Goal: Task Accomplishment & Management: Complete application form

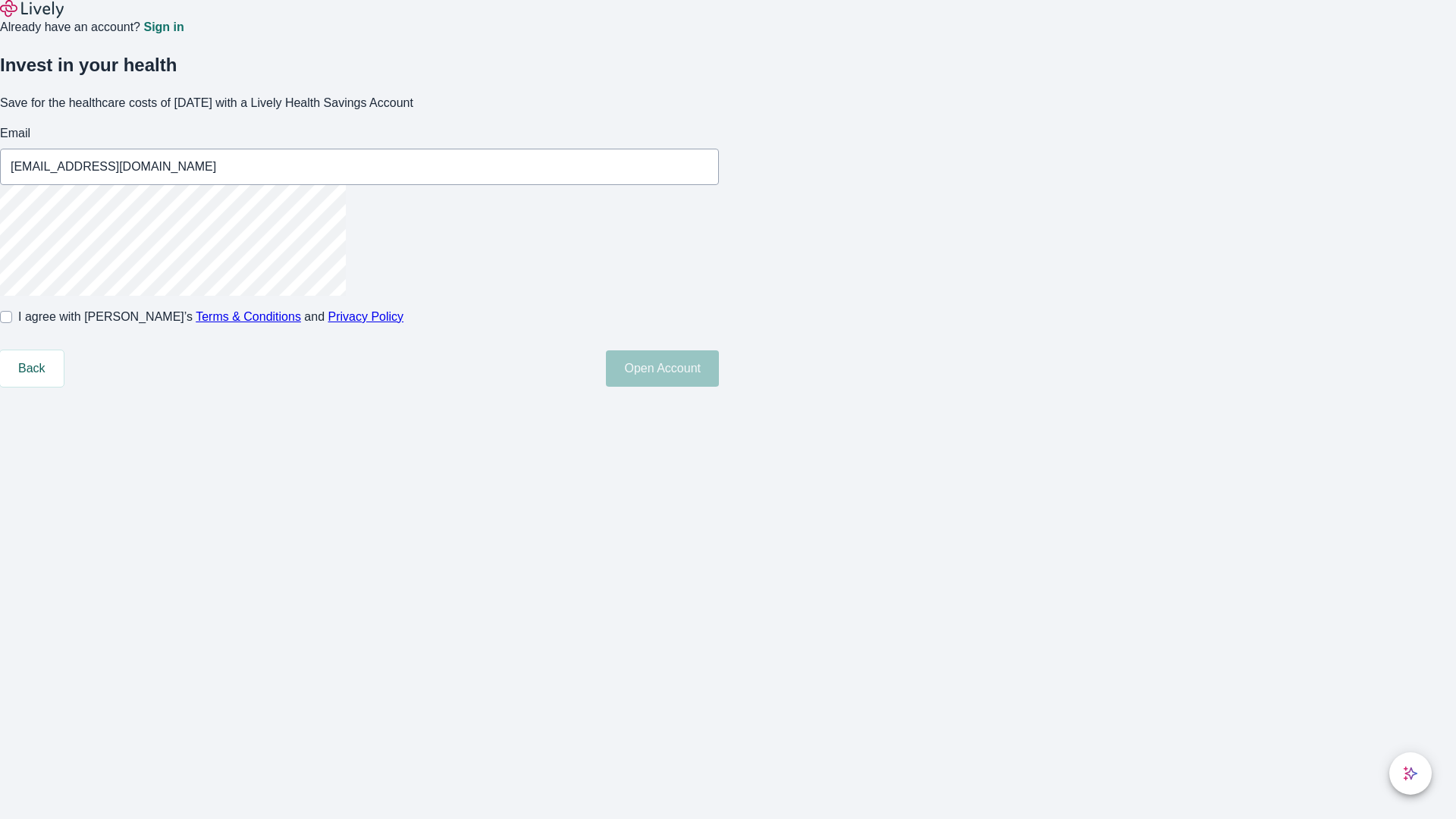
click at [12, 323] on input "I agree with Lively’s Terms & Conditions and Privacy Policy" at bounding box center [6, 316] width 12 height 12
checkbox input "true"
click at [719, 387] on button "Open Account" at bounding box center [662, 369] width 113 height 37
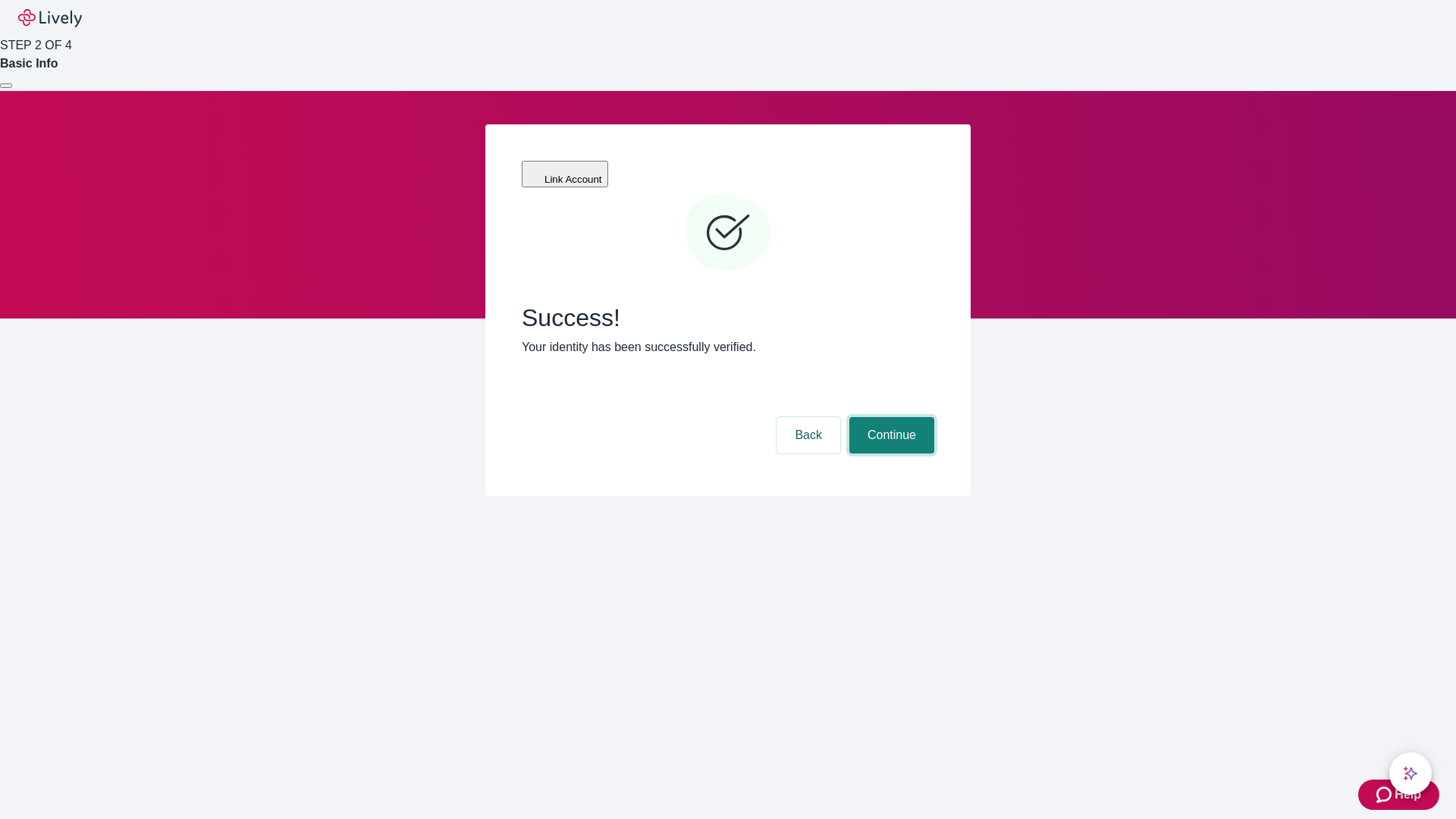
click at [889, 417] on button "Continue" at bounding box center [891, 435] width 85 height 37
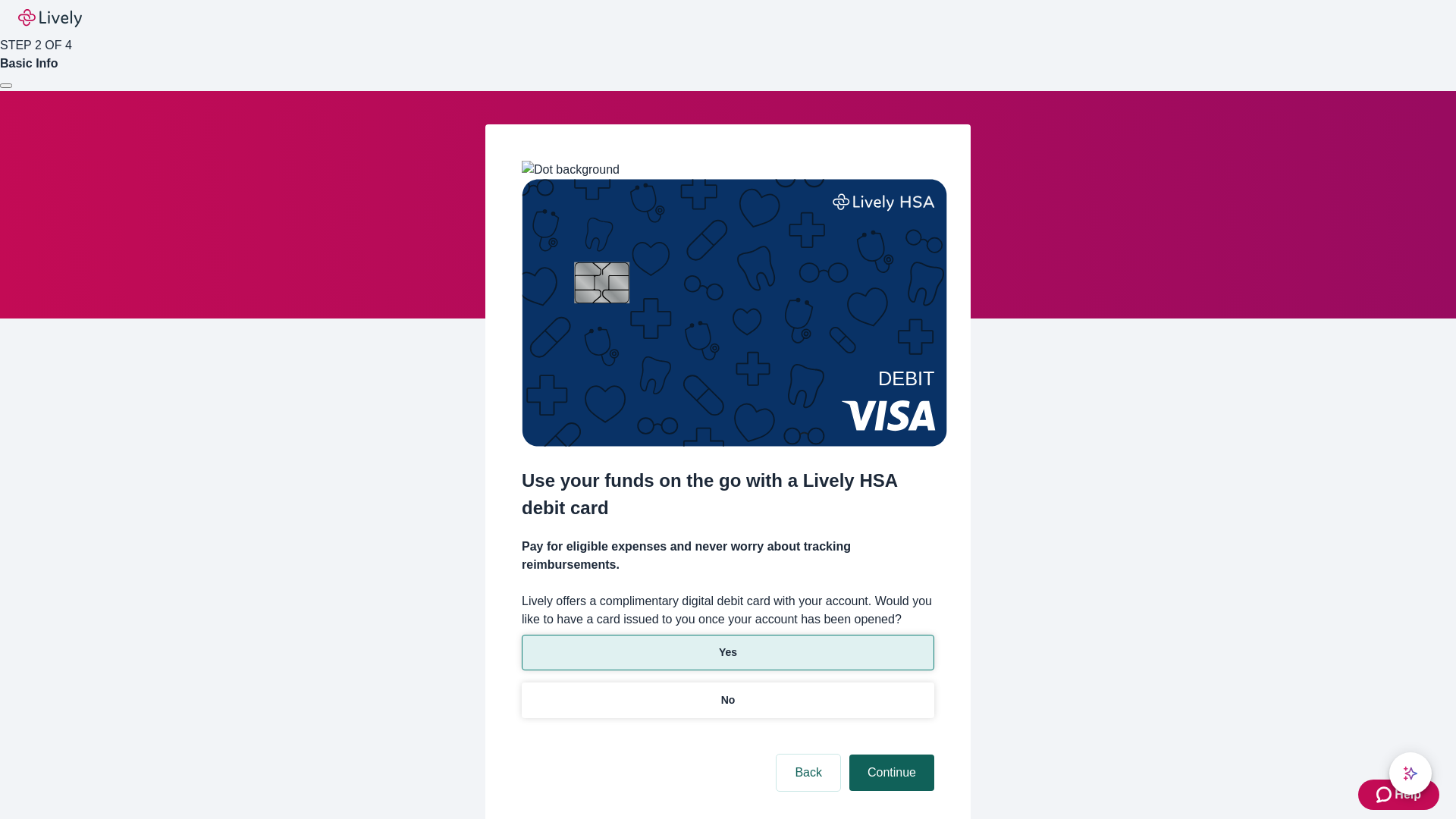
click at [727, 645] on p "Yes" at bounding box center [728, 652] width 18 height 16
click at [889, 754] on button "Continue" at bounding box center [891, 772] width 85 height 37
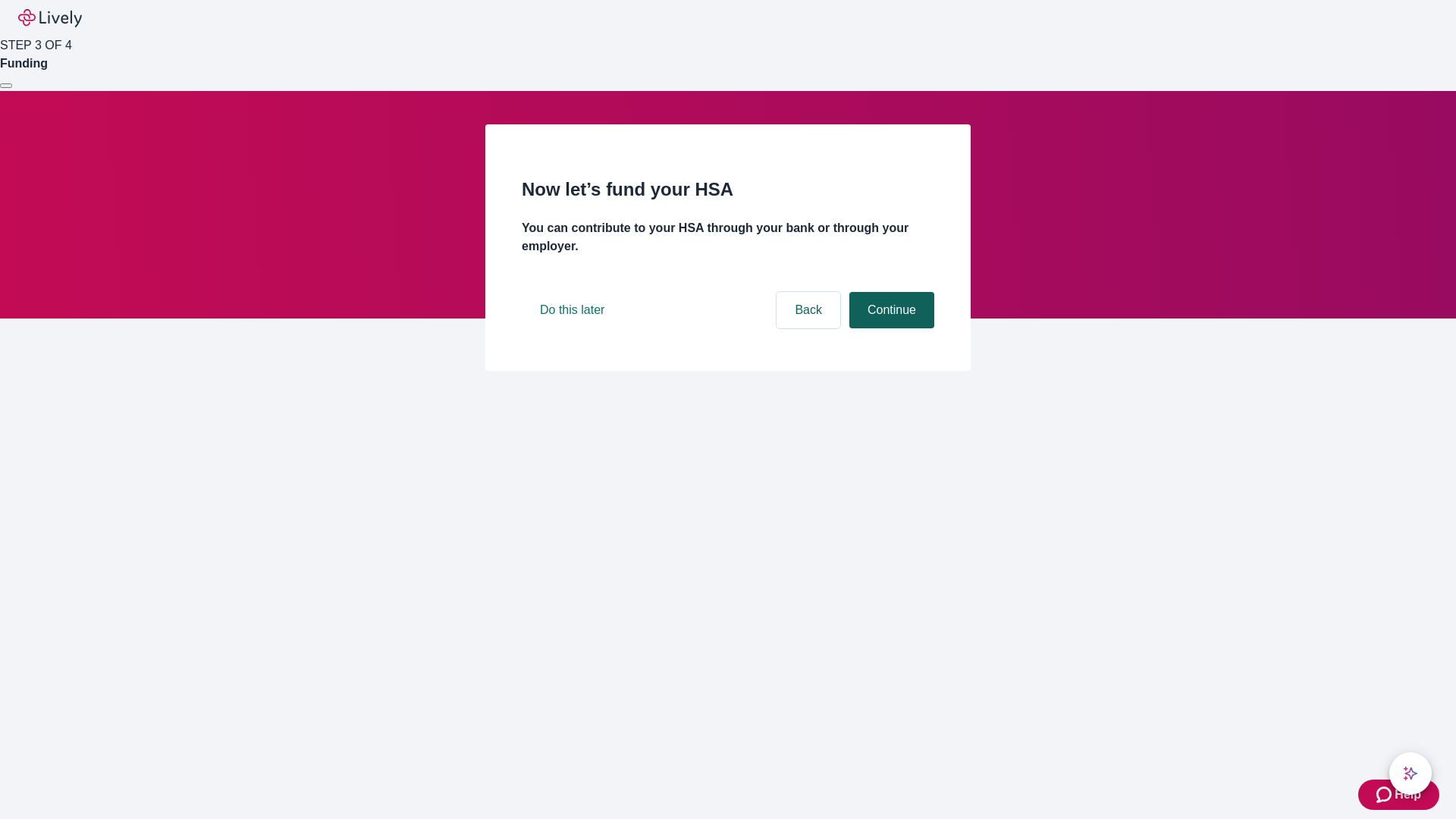
click at [889, 329] on button "Continue" at bounding box center [891, 310] width 85 height 37
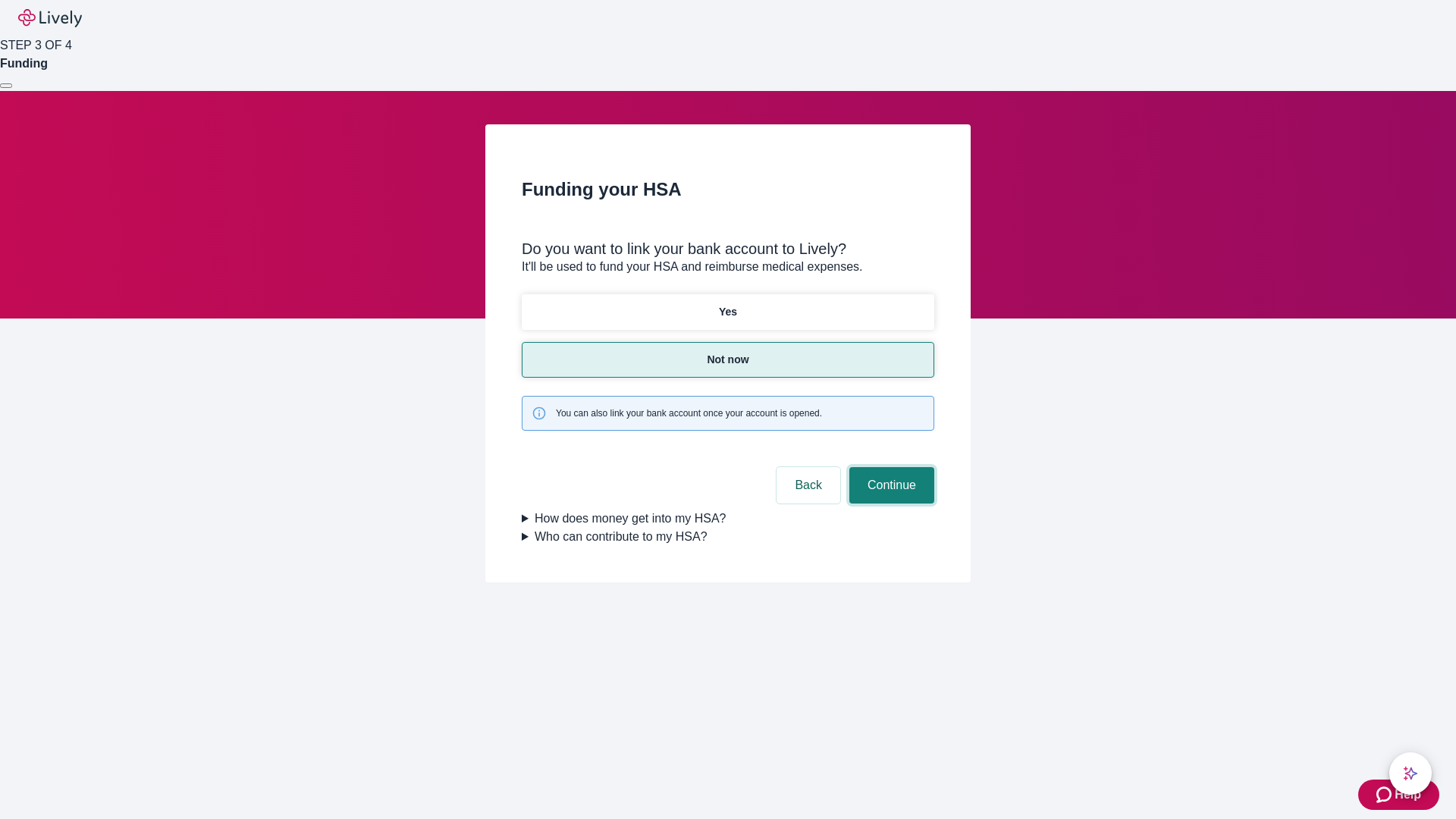
click at [889, 468] on button "Continue" at bounding box center [891, 486] width 85 height 37
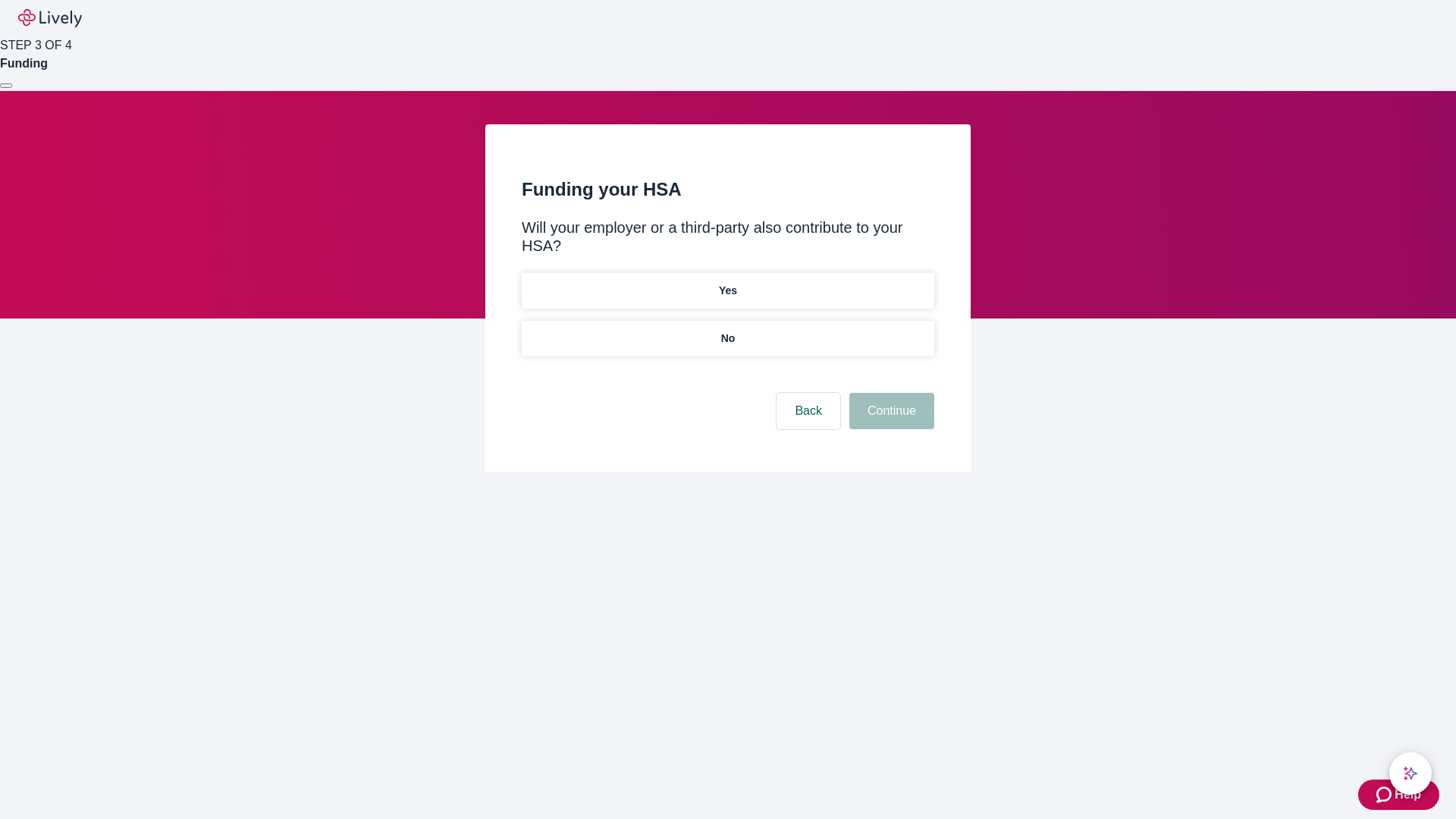
click at [727, 331] on p "No" at bounding box center [728, 338] width 15 height 16
click at [889, 393] on button "Continue" at bounding box center [891, 411] width 85 height 37
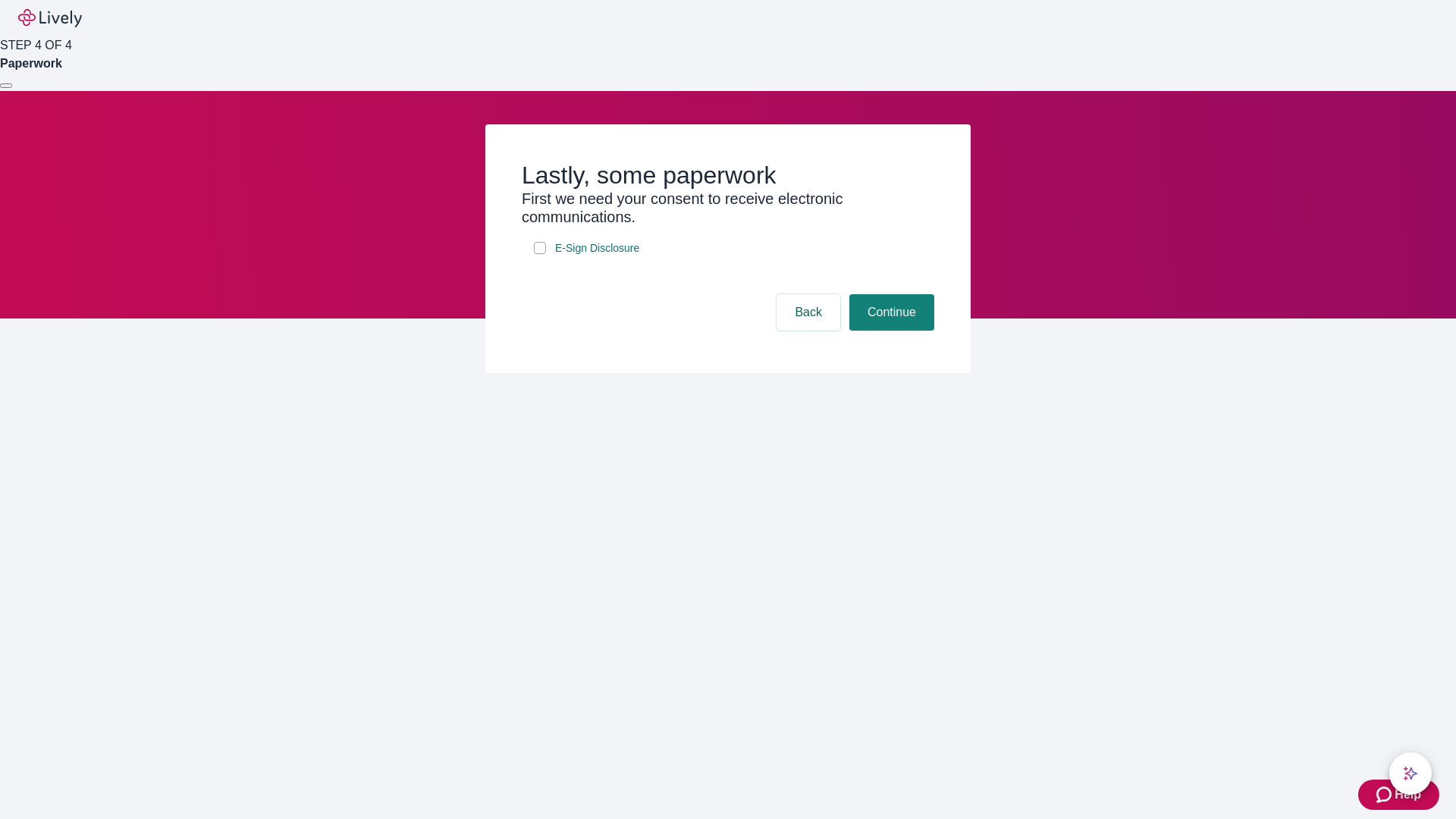
click at [540, 254] on input "E-Sign Disclosure" at bounding box center [539, 248] width 12 height 12
checkbox input "true"
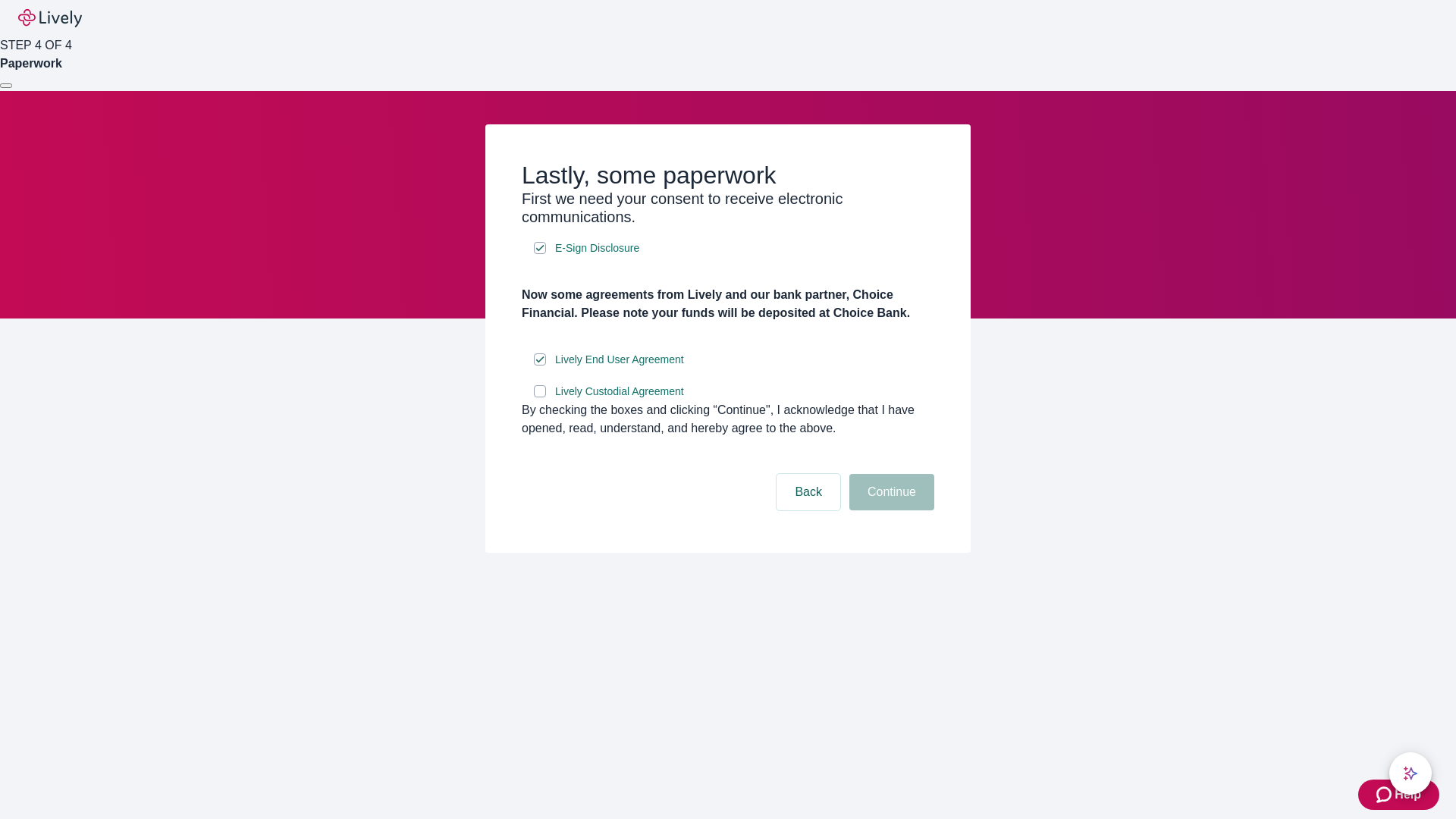
click at [540, 397] on input "Lively Custodial Agreement" at bounding box center [539, 391] width 12 height 12
checkbox input "true"
click at [889, 510] on button "Continue" at bounding box center [891, 492] width 85 height 37
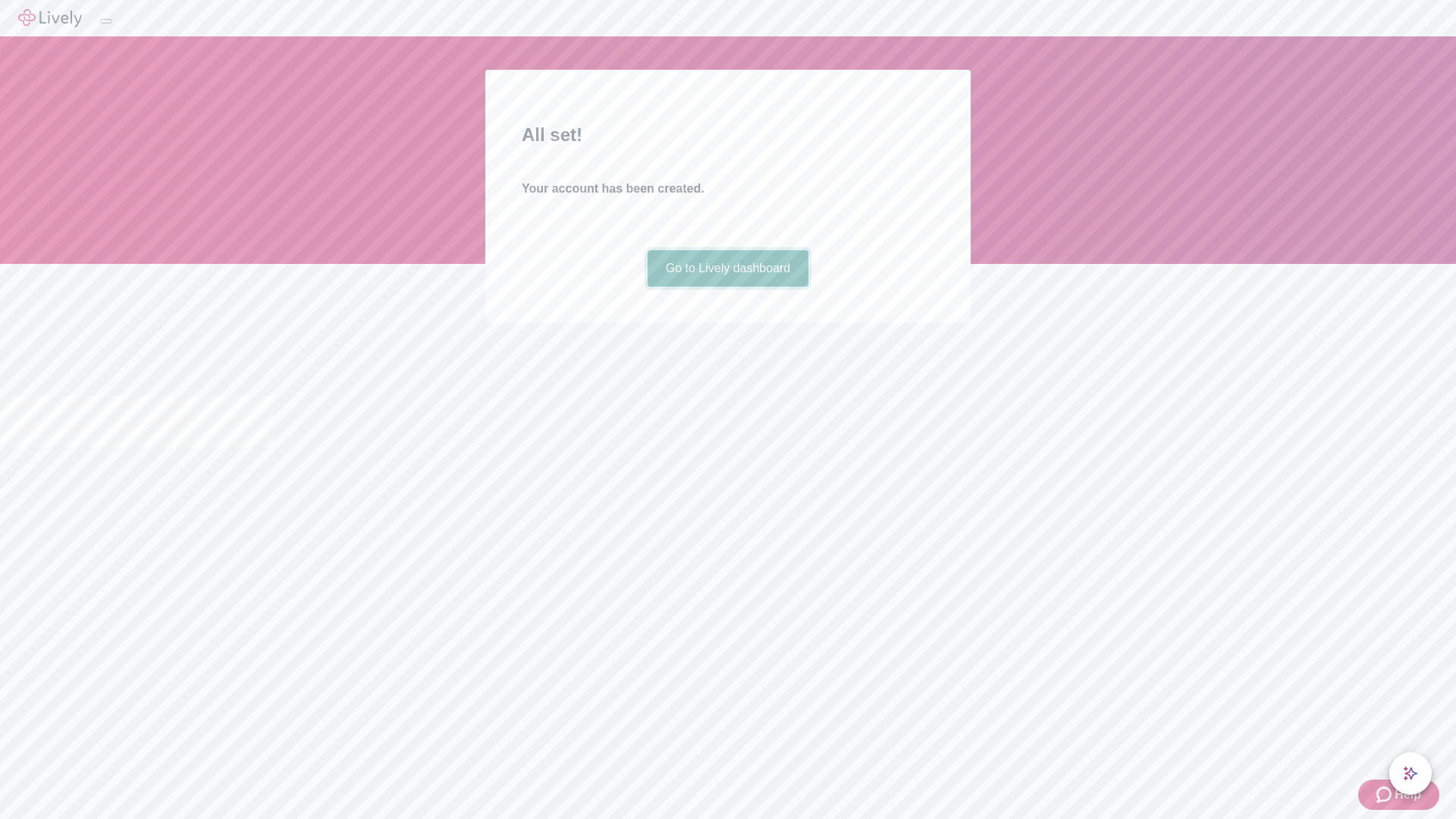
click at [727, 287] on link "Go to Lively dashboard" at bounding box center [728, 268] width 162 height 37
